Goal: Task Accomplishment & Management: Use online tool/utility

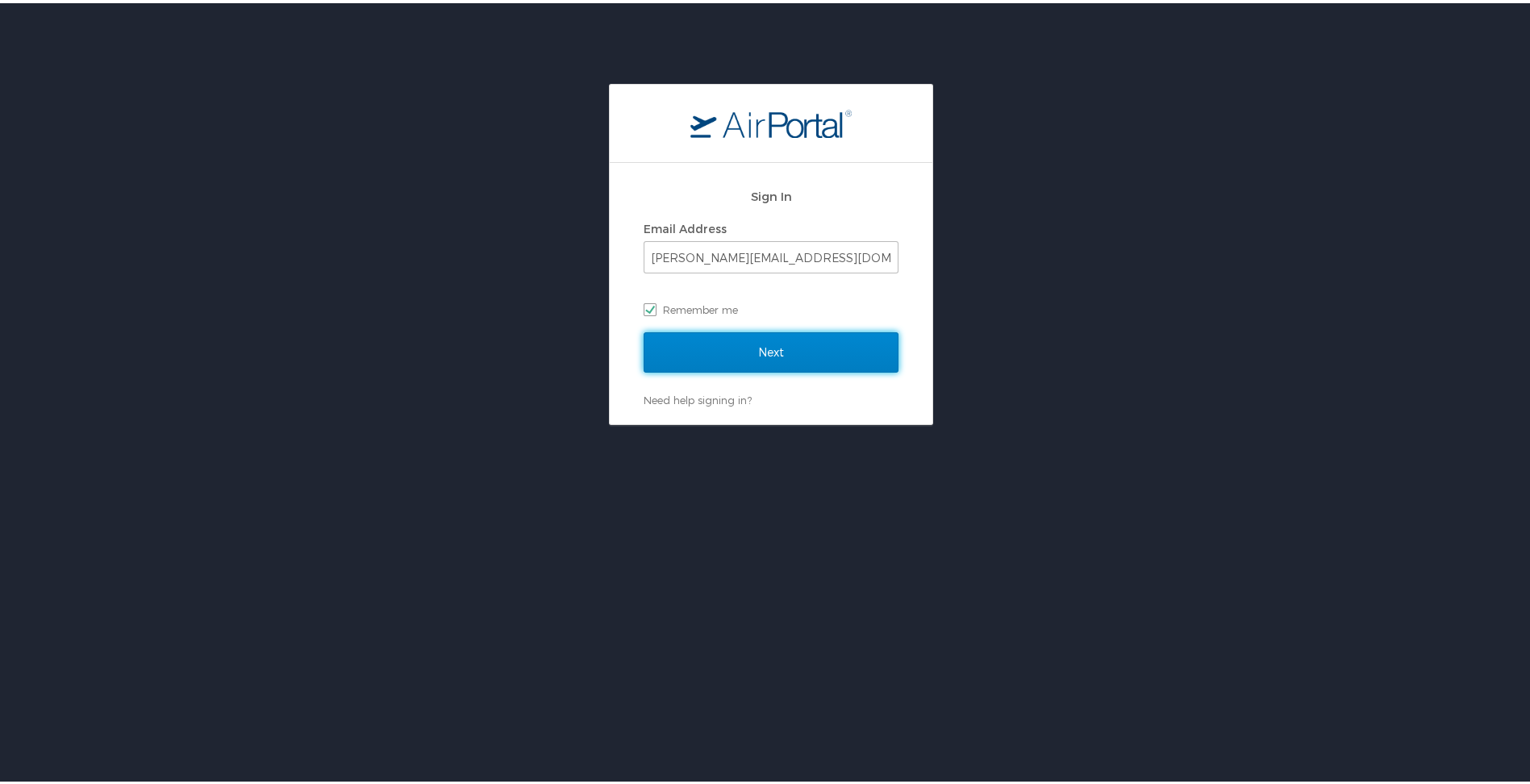
click at [802, 351] on input "Next" at bounding box center [771, 349] width 255 height 41
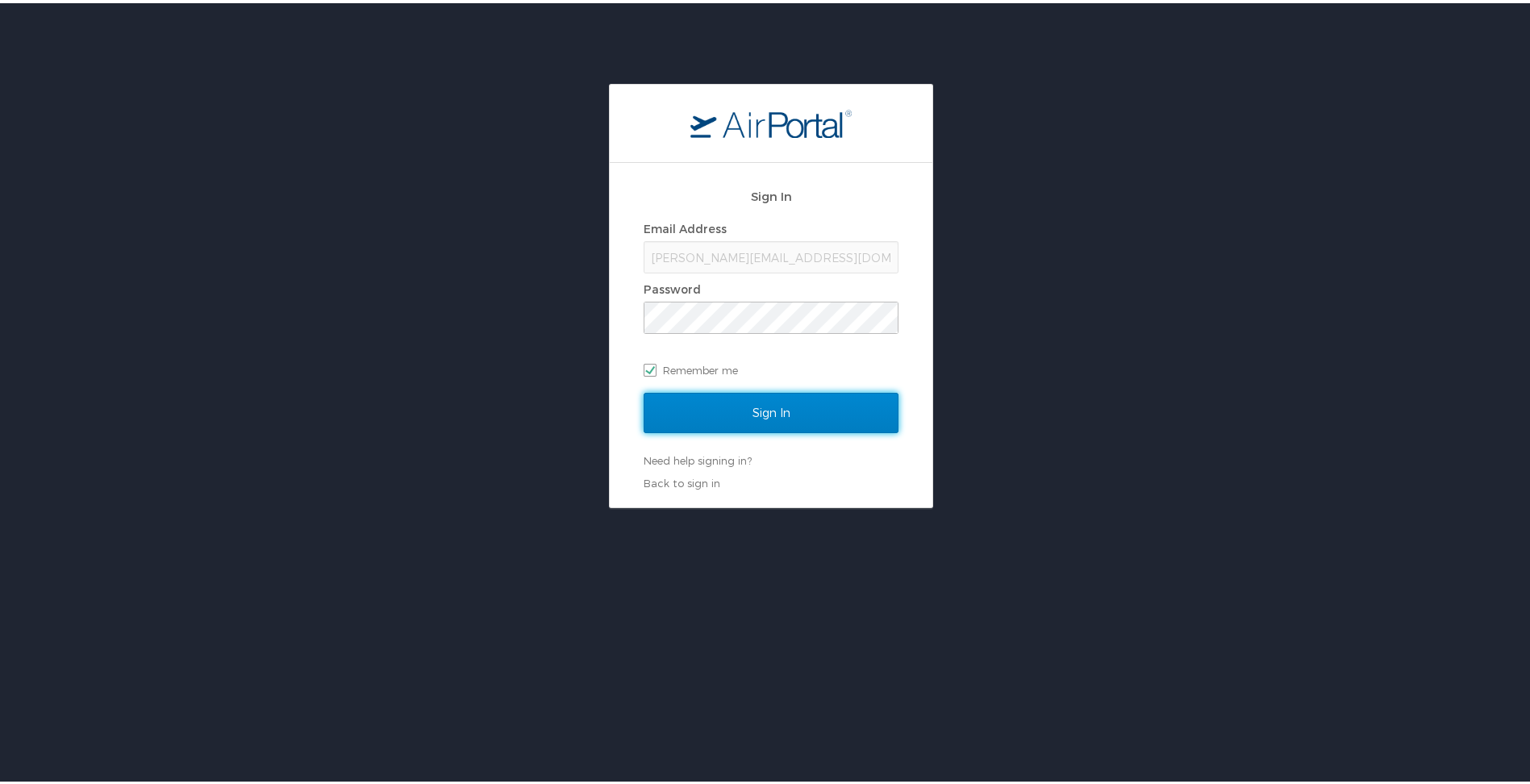
click at [696, 415] on input "Sign In" at bounding box center [771, 410] width 255 height 41
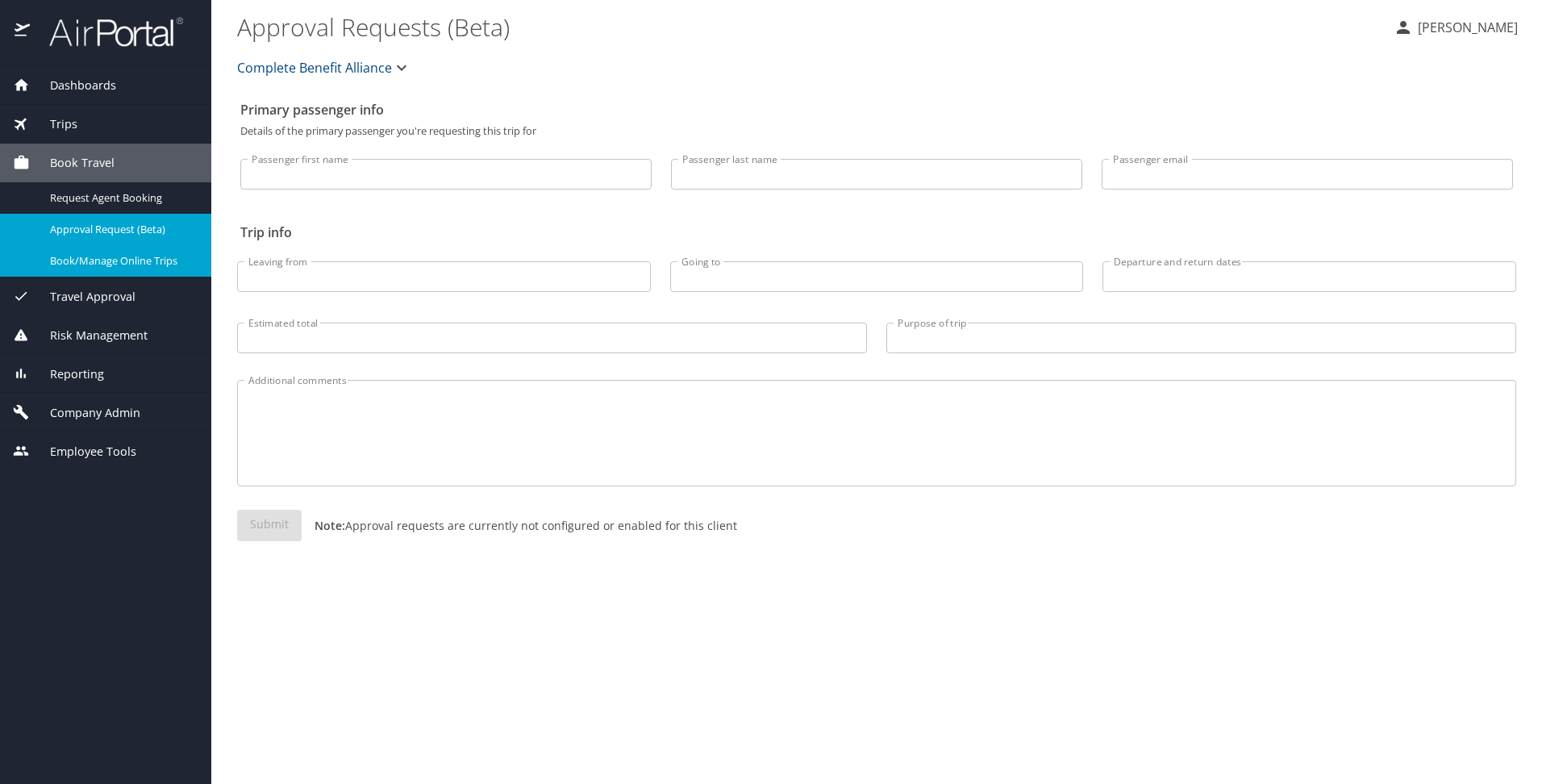
click at [93, 267] on span "Book/Manage Online Trips" at bounding box center [120, 261] width 142 height 15
